Goal: Task Accomplishment & Management: Manage account settings

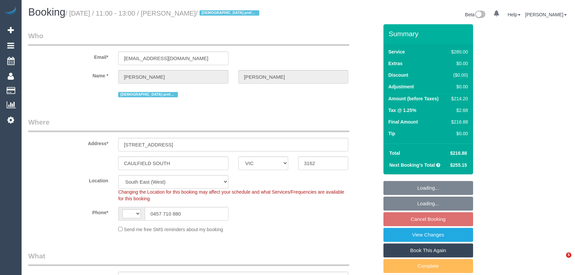
select select "VIC"
select select "string:AU"
select select "object:885"
select select "240"
select select "number:27"
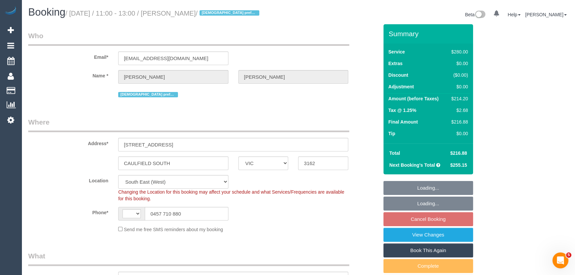
select select "number:14"
select select "number:19"
select select "number:24"
select select "number:35"
select select "number:12"
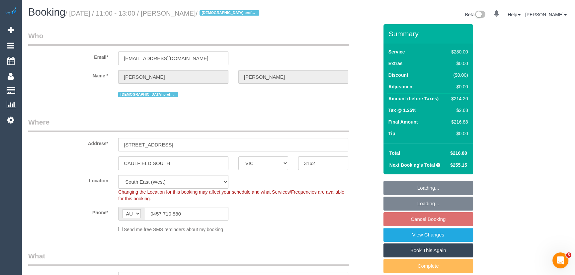
select select "object:1425"
select select "string:stripe-pm_1Qsgjw2GScqysDRVvMk6fOVD"
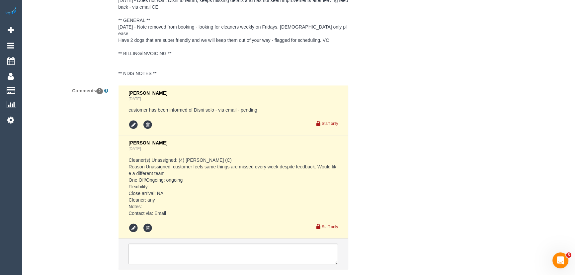
scroll to position [1320, 0]
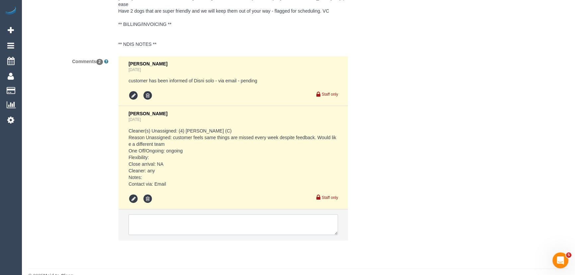
click at [157, 214] on textarea at bounding box center [232, 224] width 209 height 21
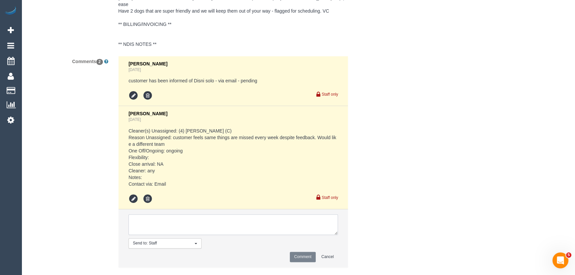
paste textarea "Yes once you find one - but don’t want to be without cleaning in the meantime -…"
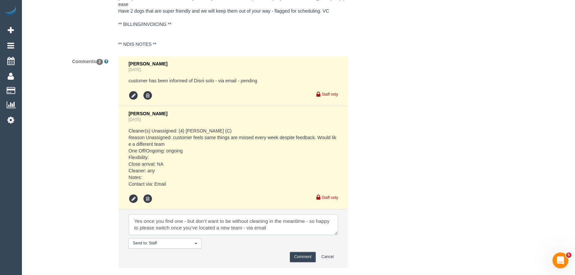
type textarea "Yes once you find one - but don’t want to be without cleaning in the meantime -…"
click at [305, 251] on button "Comment" at bounding box center [303, 256] width 26 height 10
